Goal: Task Accomplishment & Management: Use online tool/utility

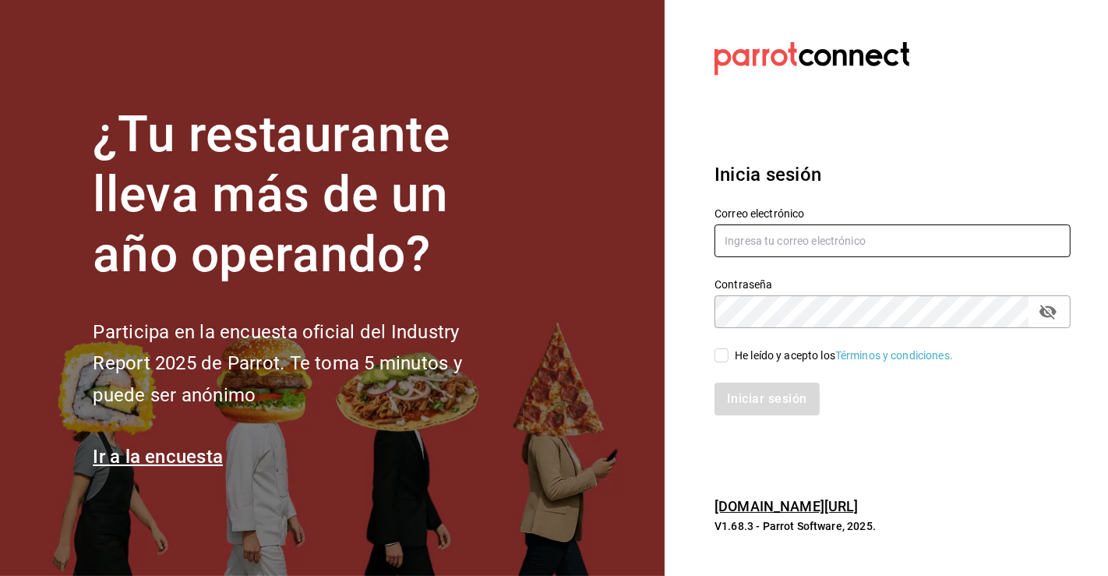
type input "[PERSON_NAME][EMAIL_ADDRESS][PERSON_NAME][DOMAIN_NAME]"
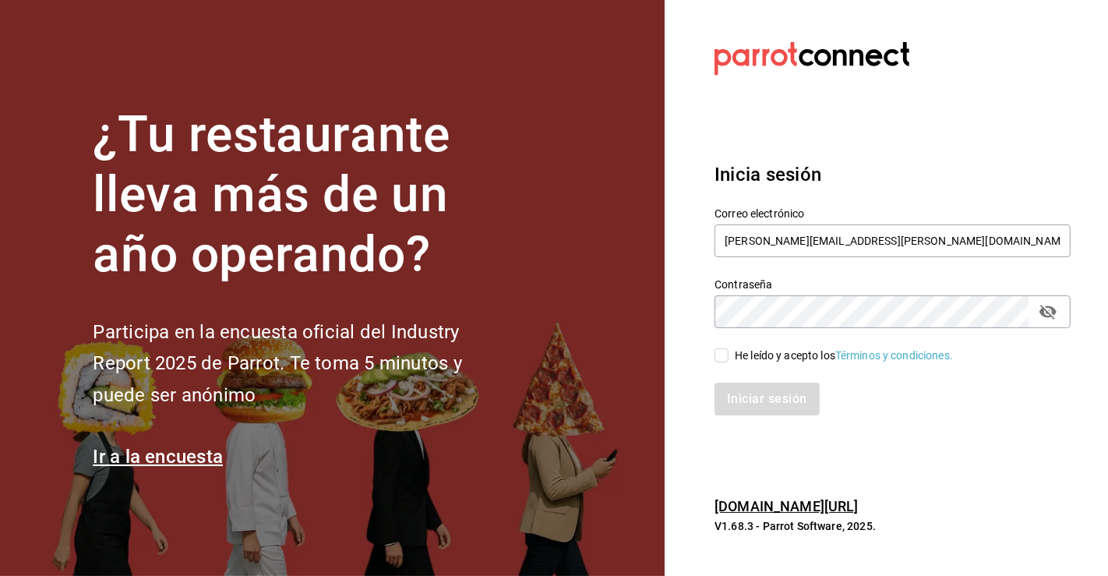
click at [714, 356] on input "He leído y acepto los Términos y condiciones." at bounding box center [721, 355] width 14 height 14
checkbox input "true"
click at [747, 396] on button "Iniciar sesión" at bounding box center [767, 398] width 106 height 33
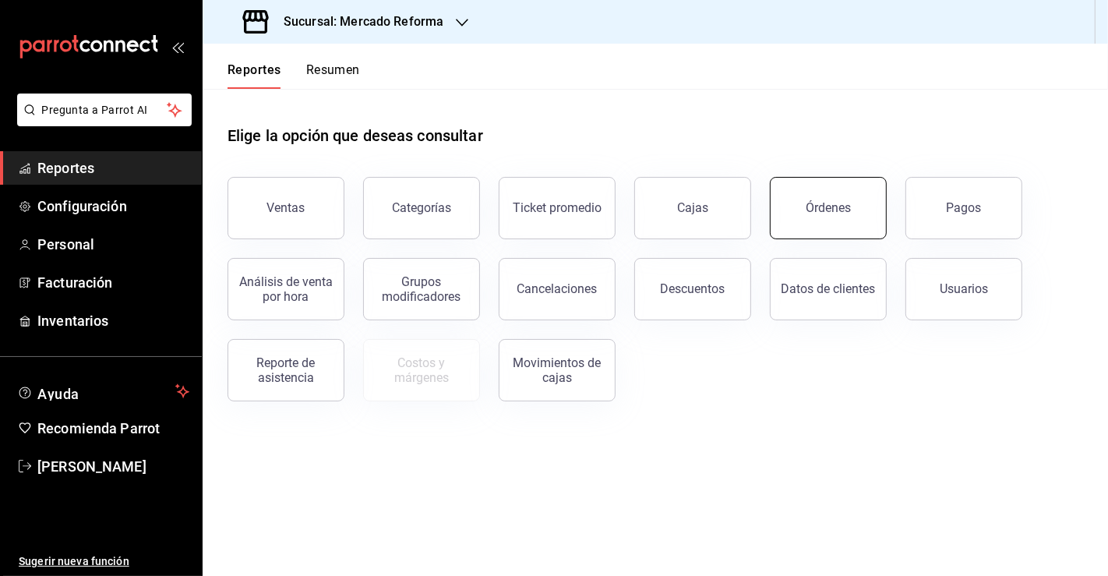
click at [815, 217] on button "Órdenes" at bounding box center [828, 208] width 117 height 62
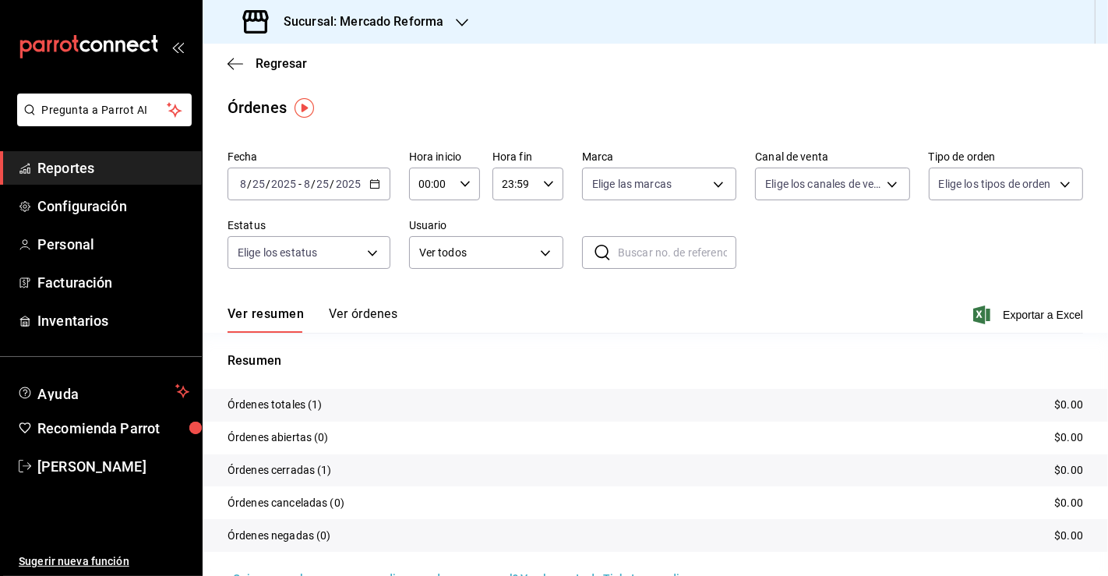
click at [374, 193] on div "2025-08-25 8 / 25 / 2025 - 2025-08-25 8 / 25 / 2025" at bounding box center [308, 183] width 163 height 33
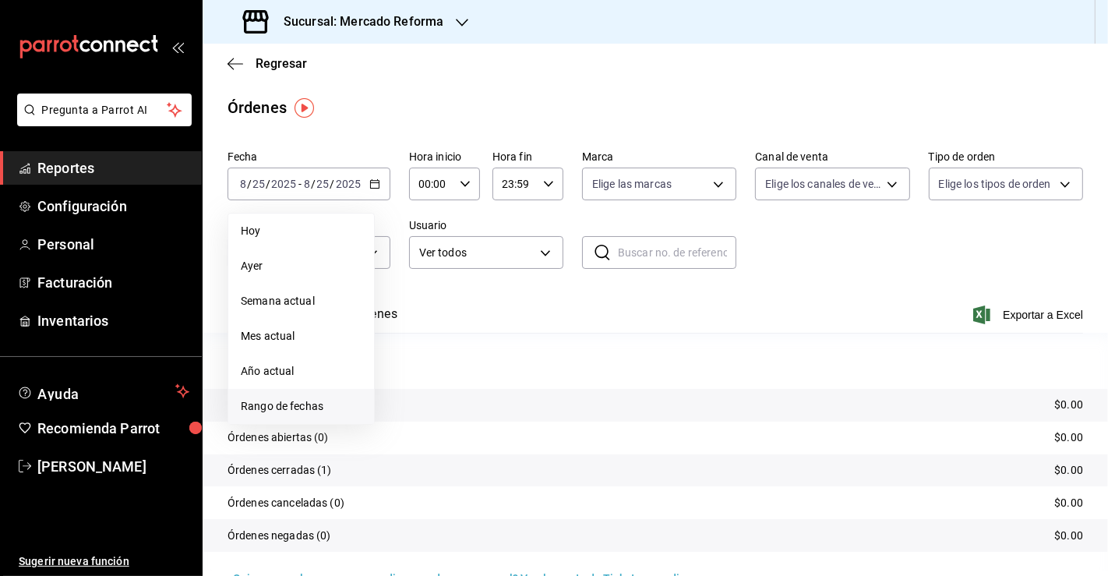
click at [285, 393] on li "Rango de fechas" at bounding box center [301, 406] width 146 height 35
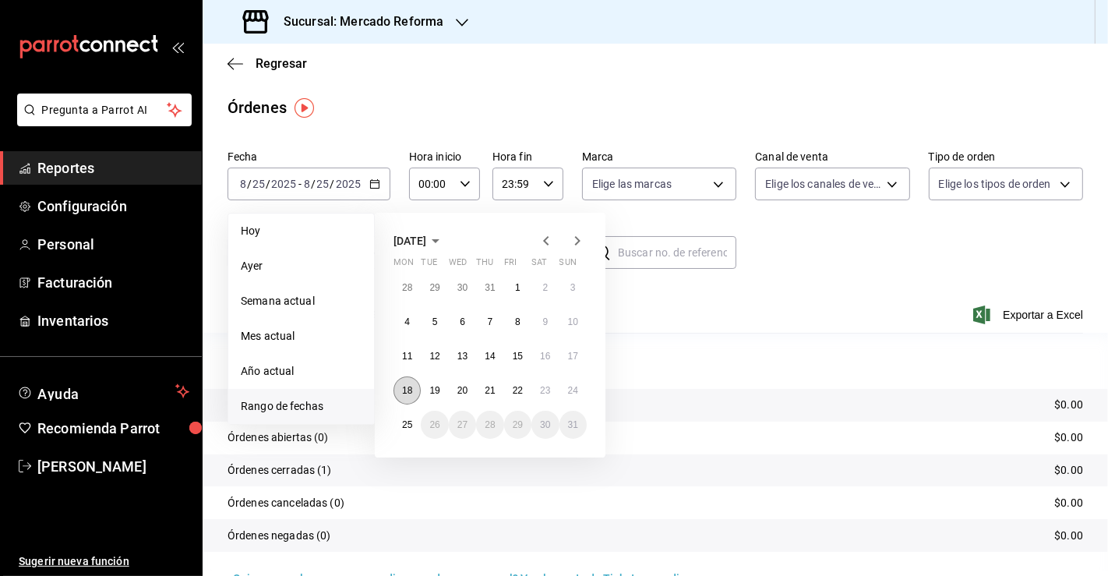
click at [408, 383] on button "18" at bounding box center [406, 390] width 27 height 28
click at [411, 424] on abbr "25" at bounding box center [407, 424] width 10 height 11
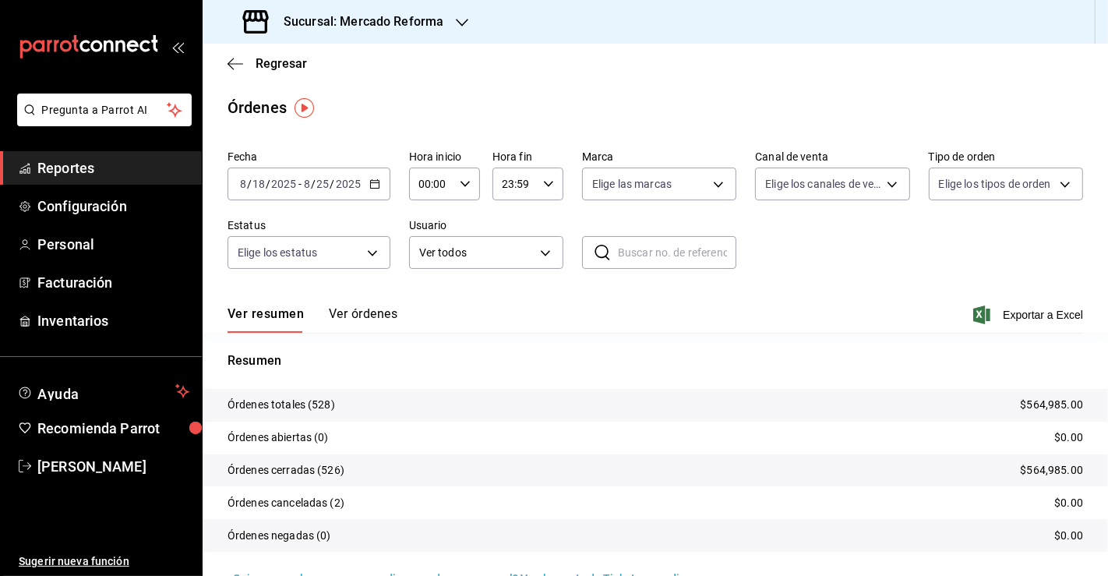
click at [652, 340] on div "Resumen Órdenes totales (528) $564,985.00 Órdenes abiertas (0) $0.00 Órdenes ce…" at bounding box center [655, 452] width 905 height 238
click at [452, 183] on div "00:00 Hora inicio" at bounding box center [444, 183] width 71 height 33
click at [426, 311] on span "03" at bounding box center [425, 311] width 10 height 12
type input "03:00"
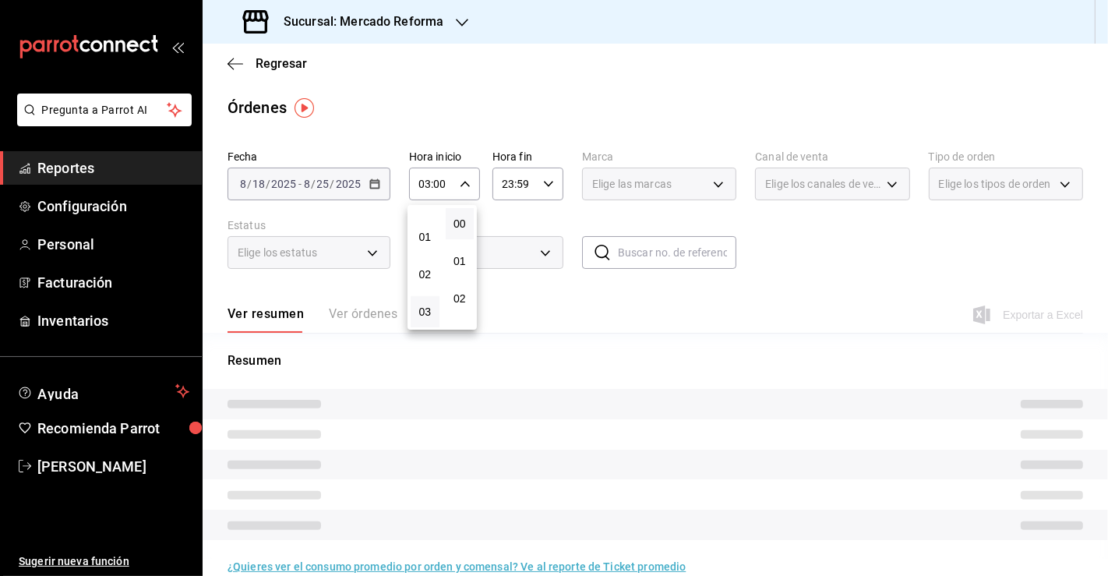
click at [892, 237] on div at bounding box center [554, 288] width 1108 height 576
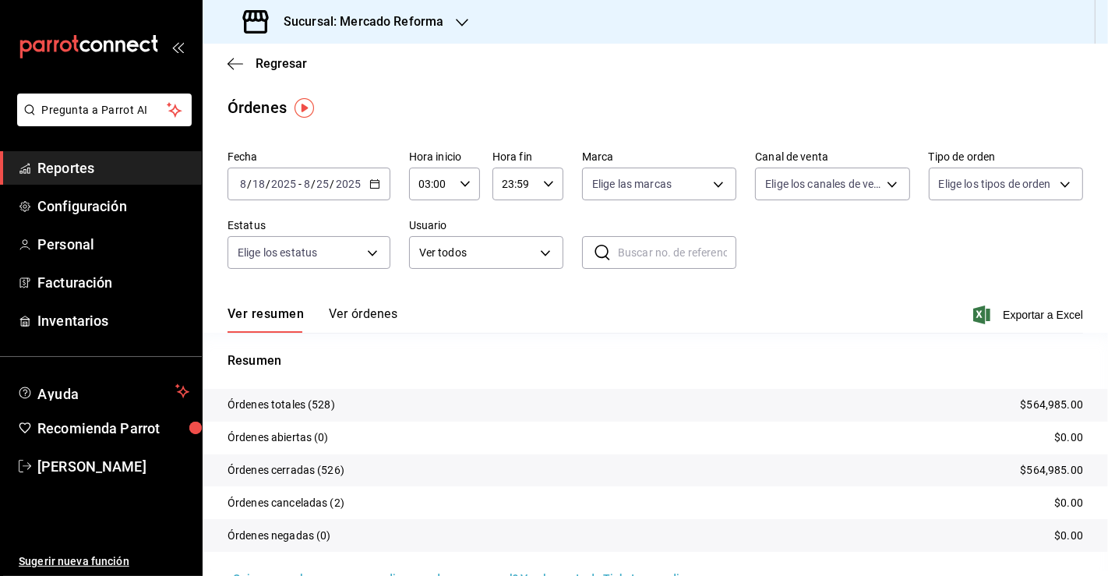
click at [393, 26] on h3 "Sucursal: Mercado Reforma" at bounding box center [357, 21] width 172 height 19
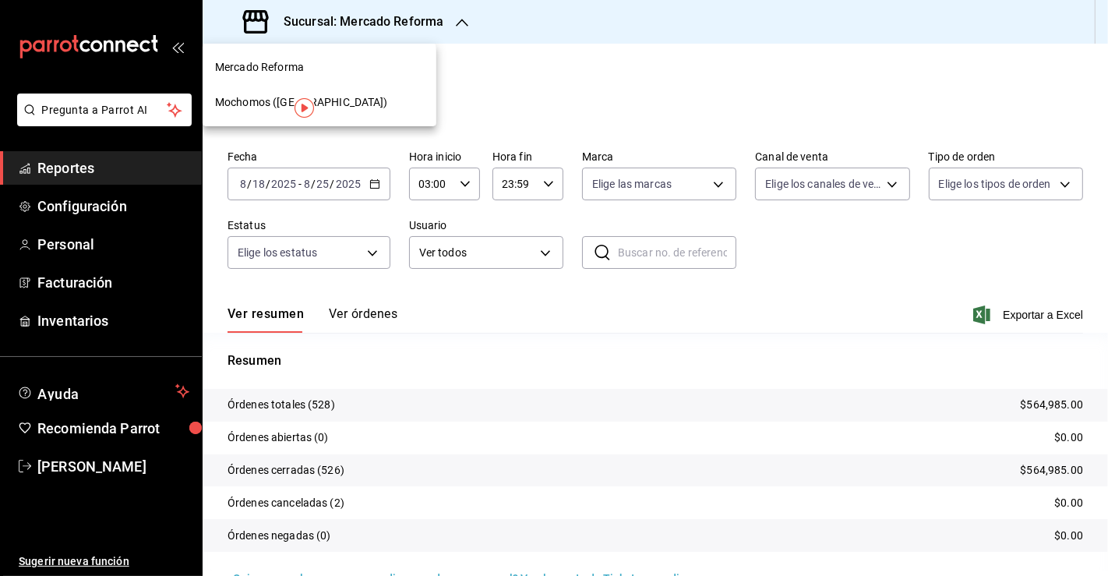
click at [363, 99] on div "Mochomos (Chihuahua)" at bounding box center [319, 102] width 209 height 16
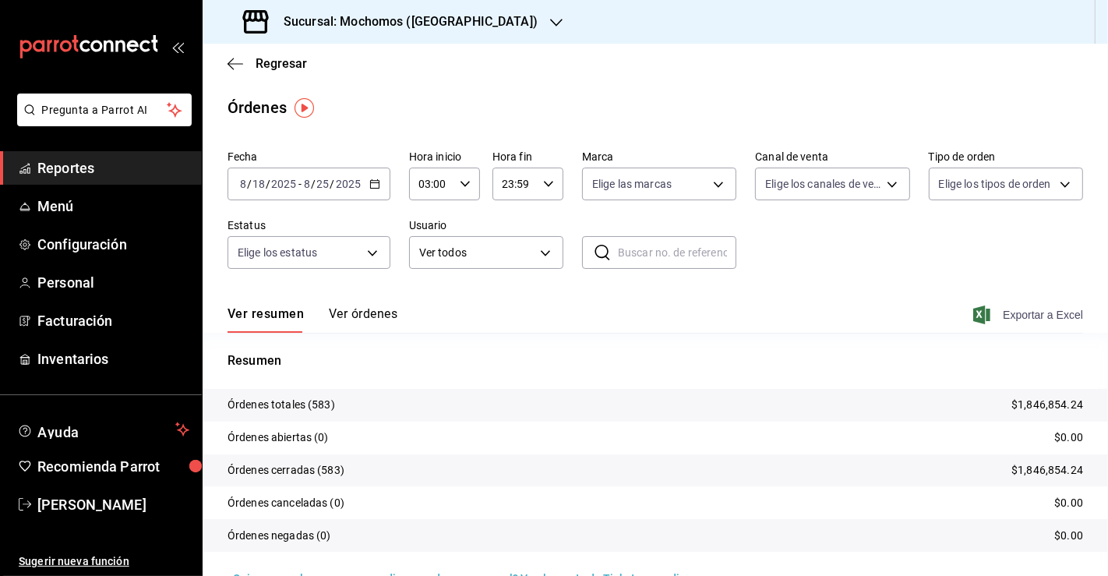
click at [1003, 312] on span "Exportar a Excel" at bounding box center [1029, 314] width 107 height 19
